Goal: Check status

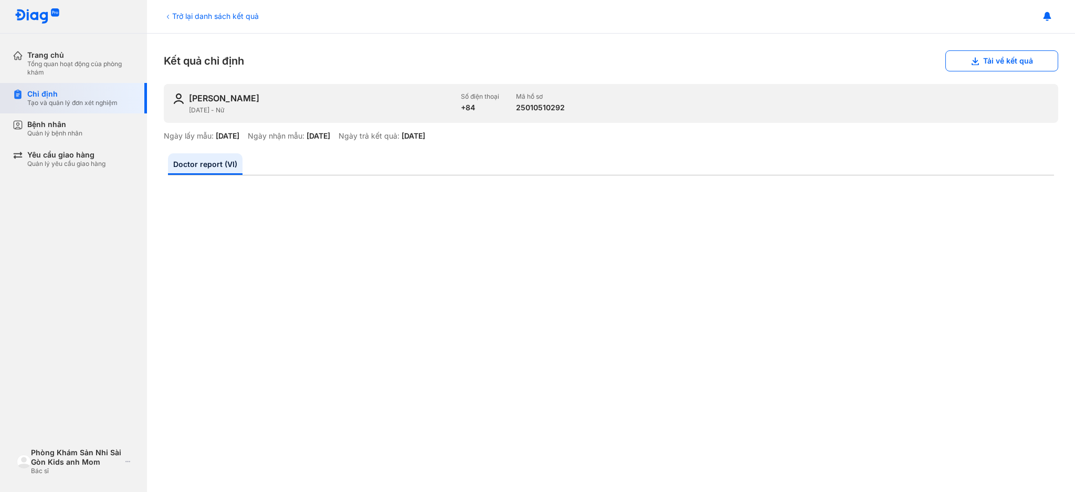
click at [97, 97] on div "Chỉ định" at bounding box center [72, 93] width 90 height 9
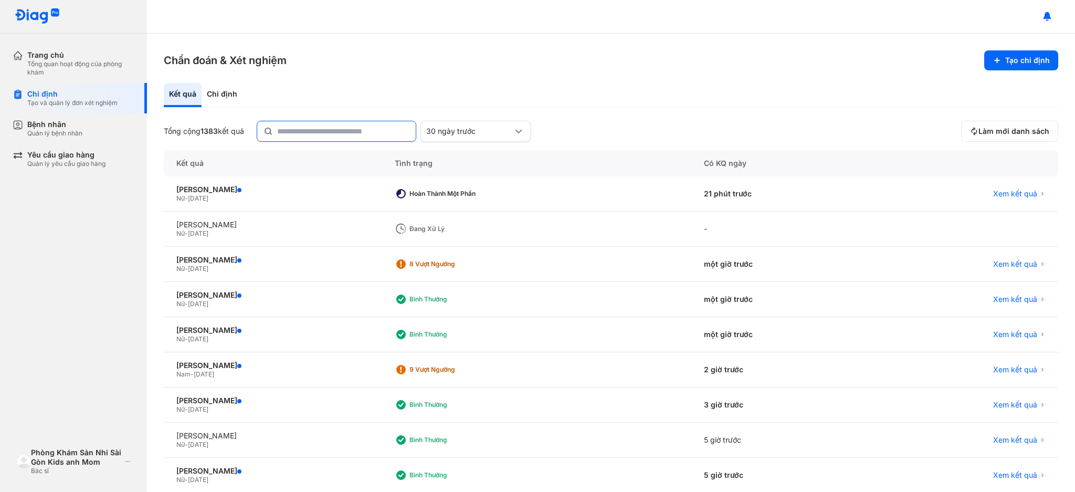
click at [279, 129] on div at bounding box center [337, 131] width 160 height 21
click at [279, 129] on input "text" at bounding box center [343, 130] width 132 height 19
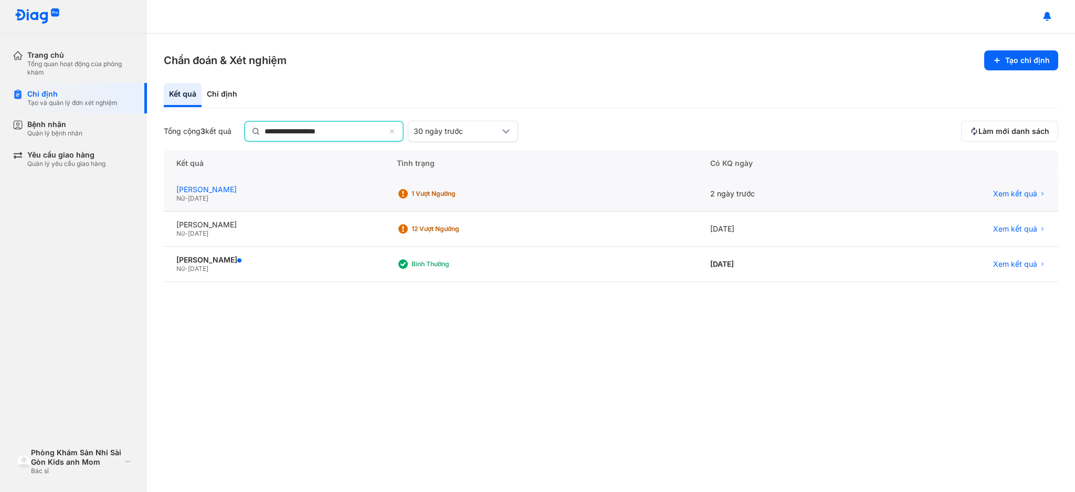
type input "**********"
click at [371, 191] on div "TRẦN THỊ THANH THẢO" at bounding box center [273, 190] width 195 height 9
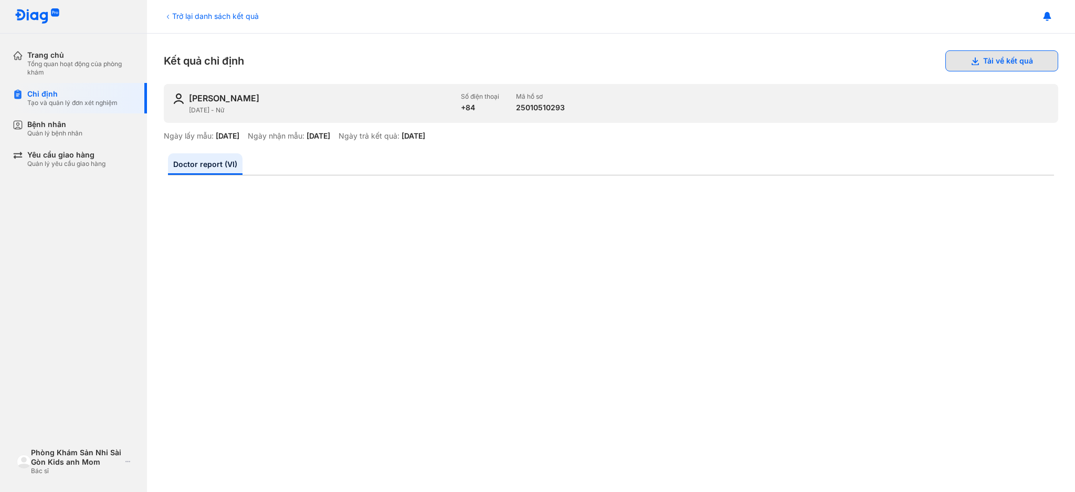
click at [994, 65] on button "Tải về kết quả" at bounding box center [1002, 60] width 113 height 21
click at [80, 102] on div "Tạo và quản lý đơn xét nghiệm" at bounding box center [72, 103] width 90 height 8
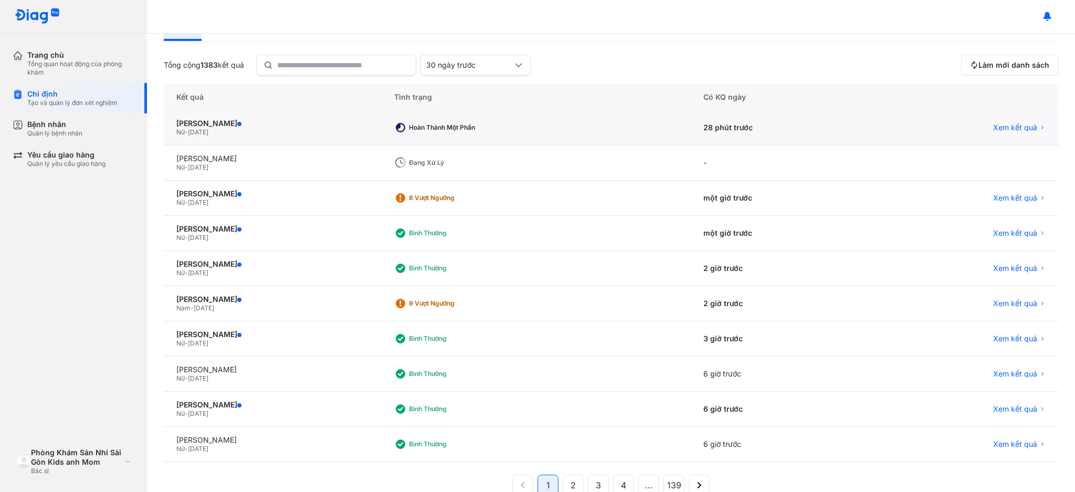
scroll to position [70, 0]
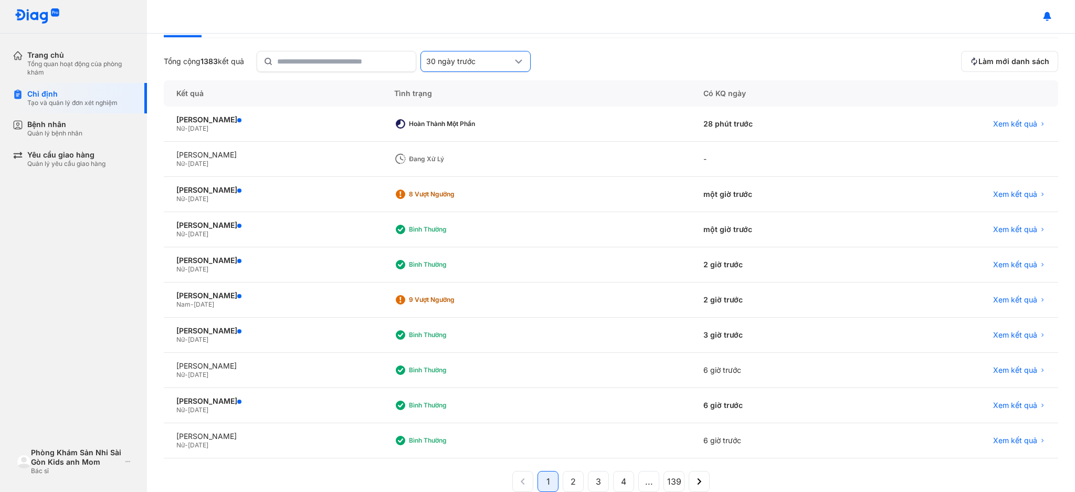
click at [525, 55] on icon at bounding box center [518, 61] width 13 height 13
click at [469, 116] on span "7 ngày trước" at bounding box center [452, 118] width 45 height 9
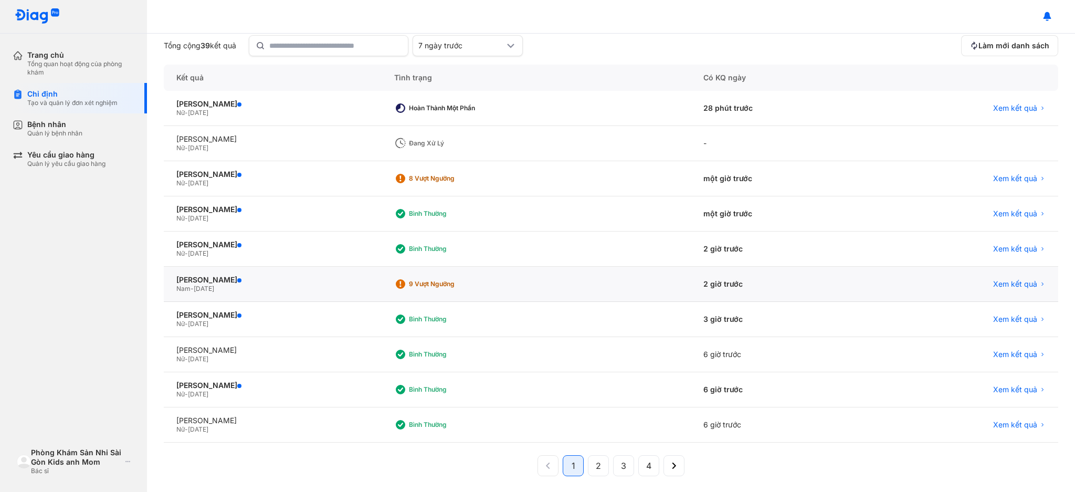
scroll to position [90, 0]
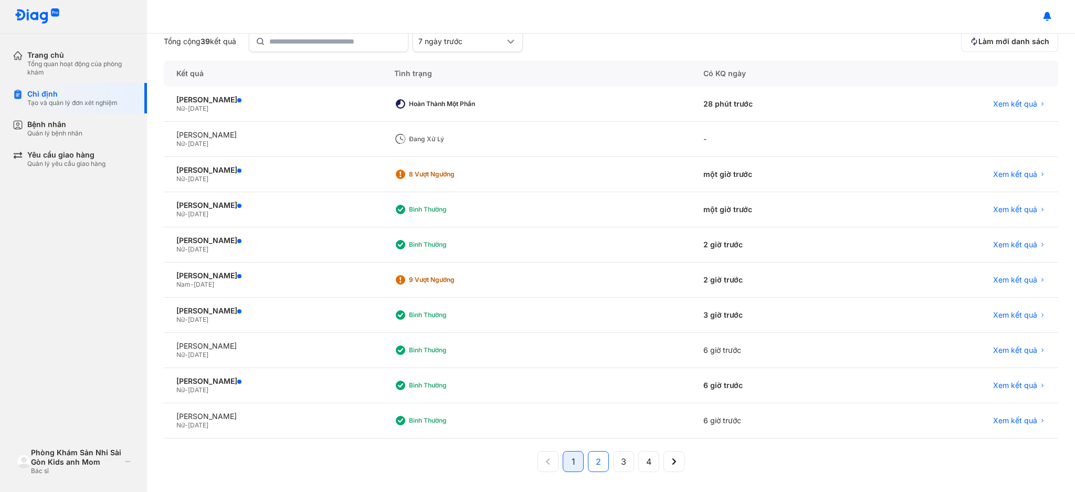
click at [596, 462] on span "2" at bounding box center [598, 461] width 5 height 13
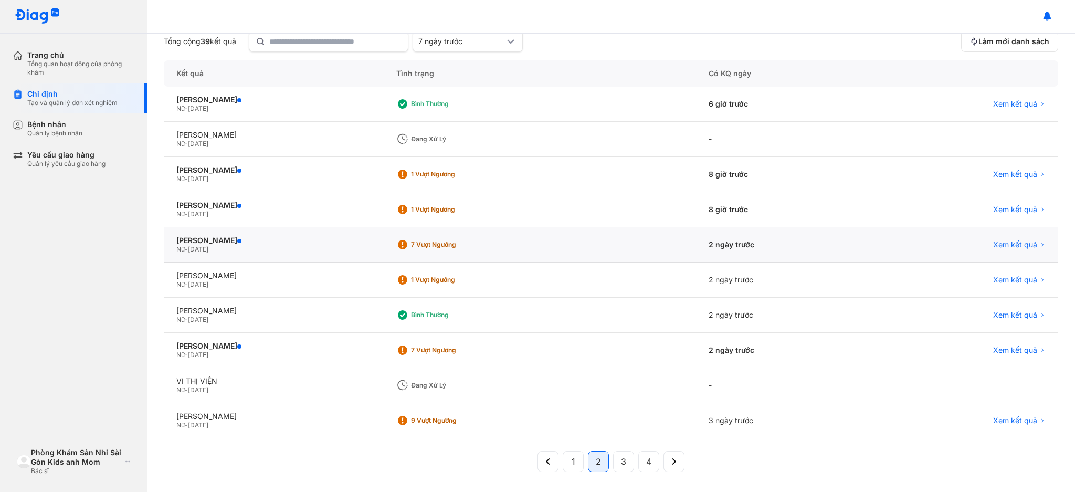
click at [669, 253] on div "7 Vượt ngưỡng" at bounding box center [540, 244] width 312 height 35
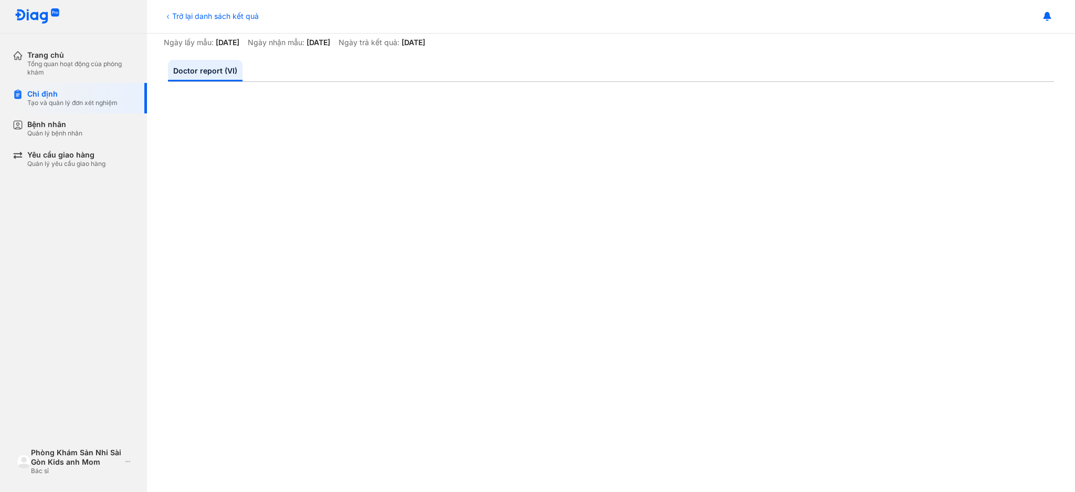
scroll to position [210, 0]
